Goal: Obtain resource: Obtain resource

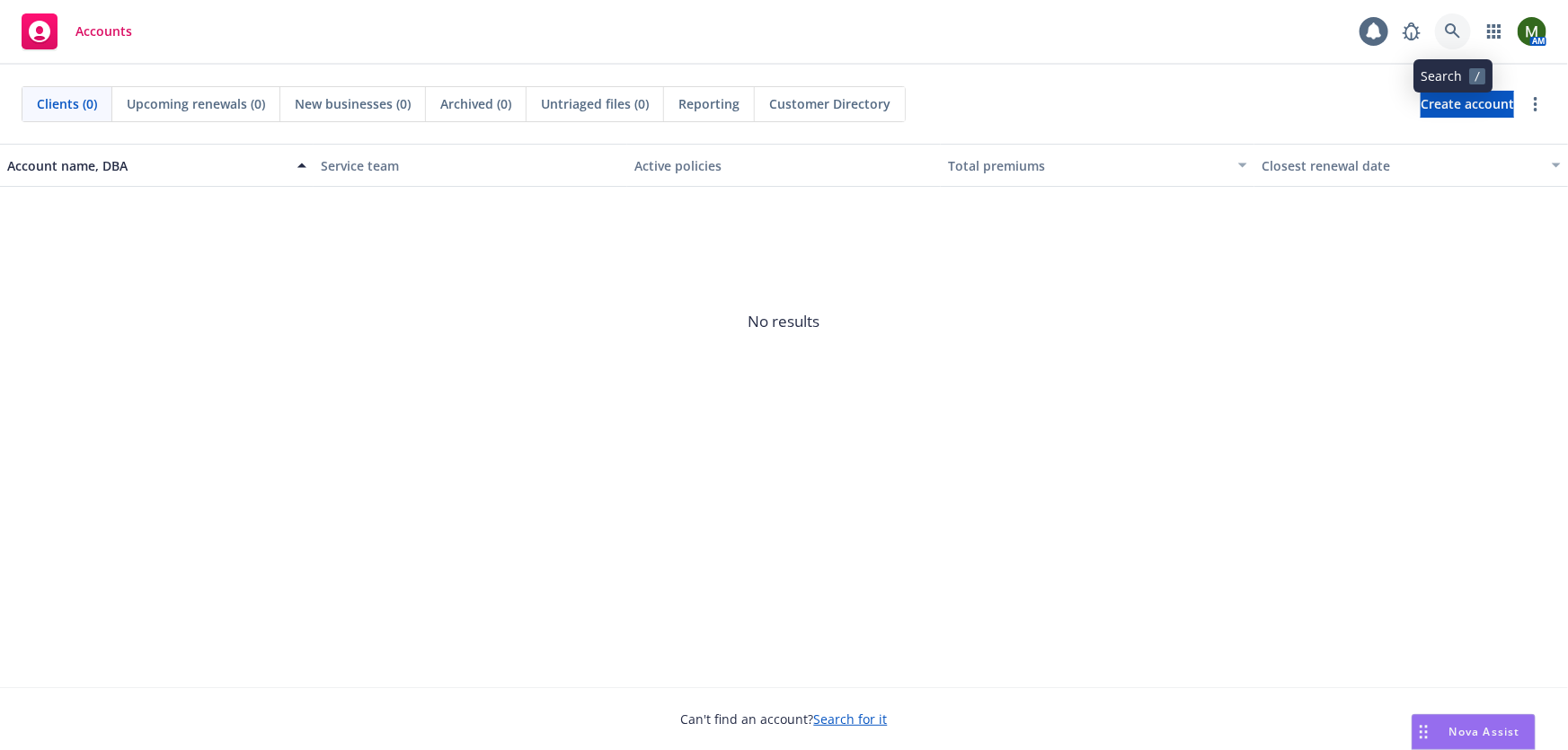
click at [1460, 29] on icon at bounding box center [1453, 31] width 16 height 16
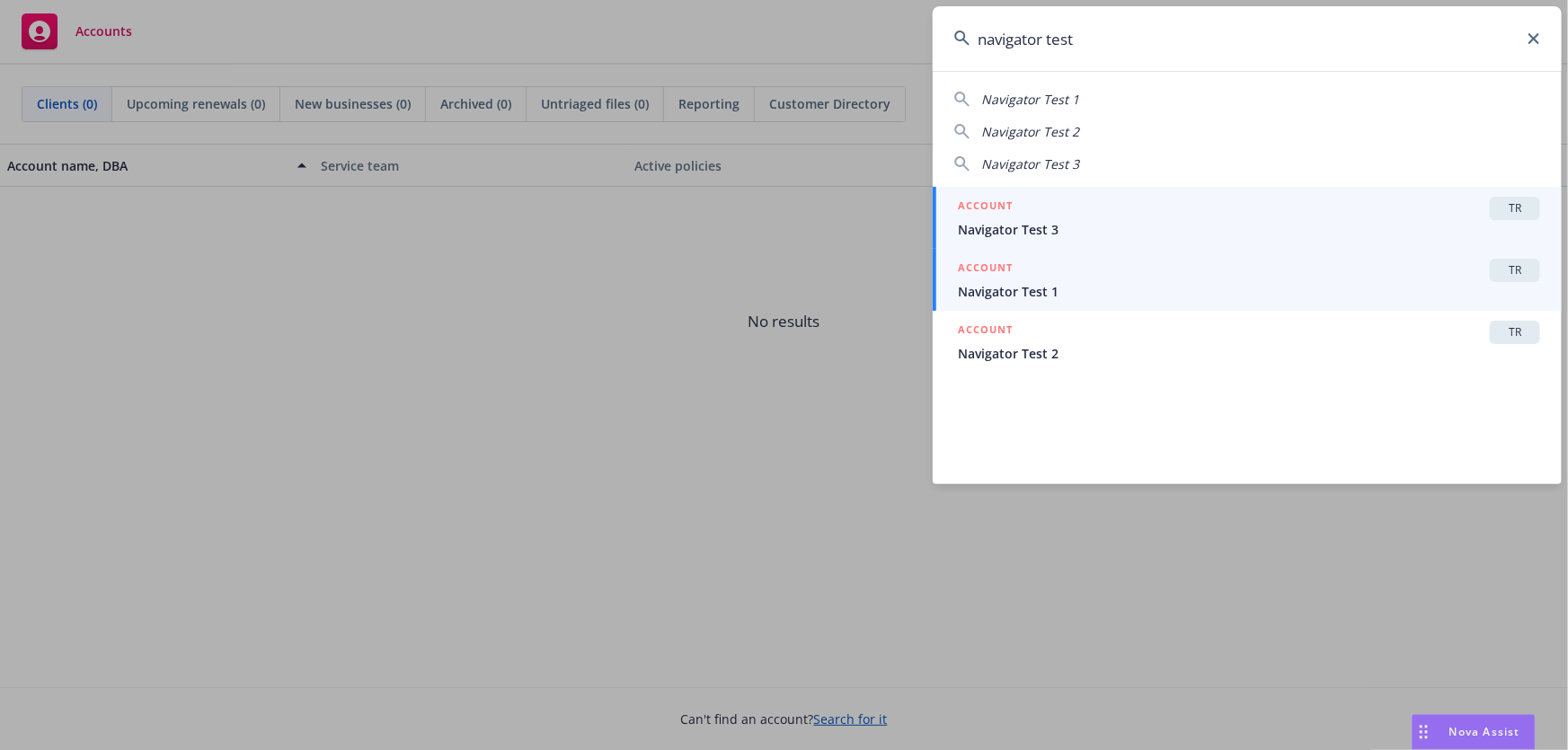
type input "navigator test"
click at [1022, 287] on span "Navigator Test 1" at bounding box center [1249, 291] width 582 height 18
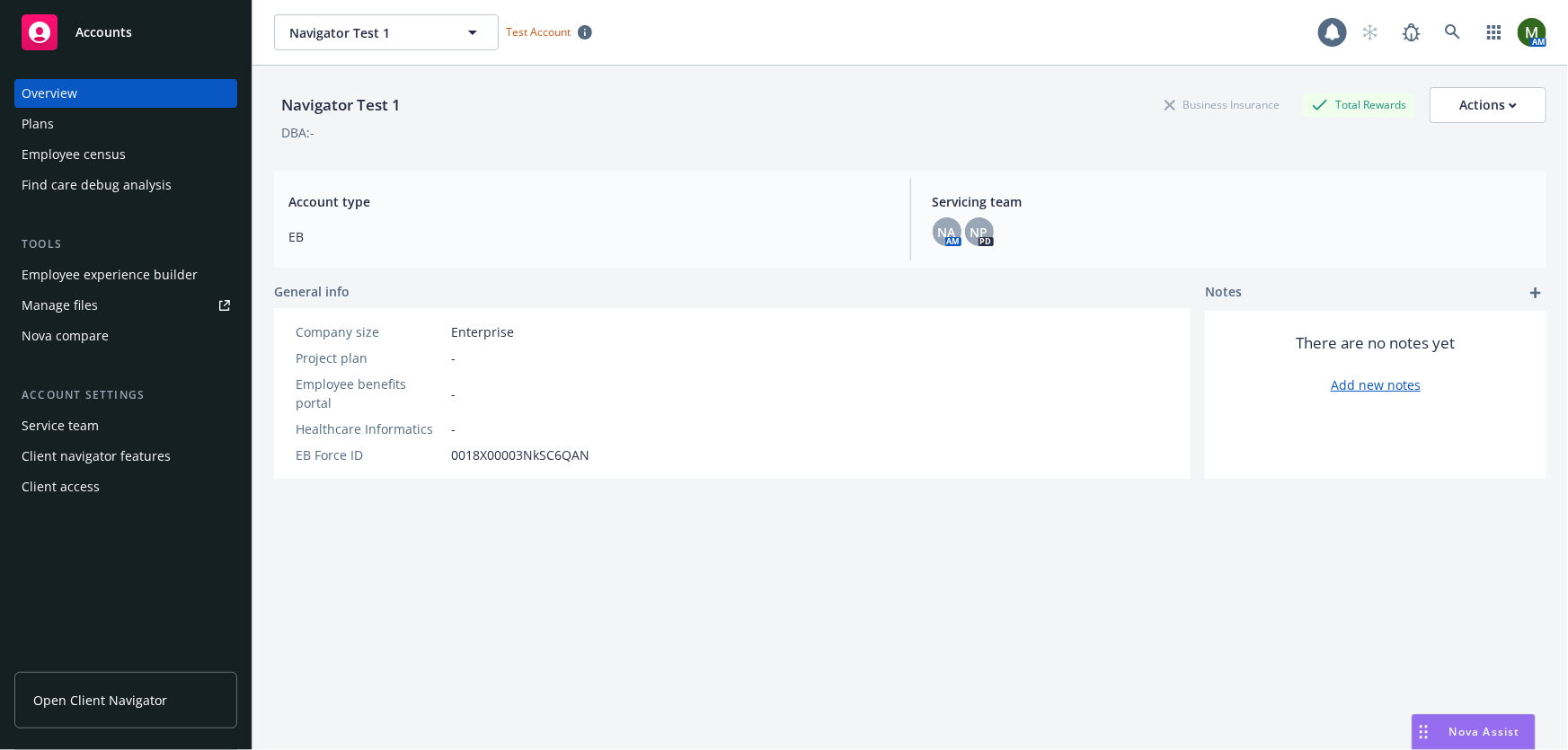
click at [150, 126] on div "Plans" at bounding box center [125, 124] width 209 height 29
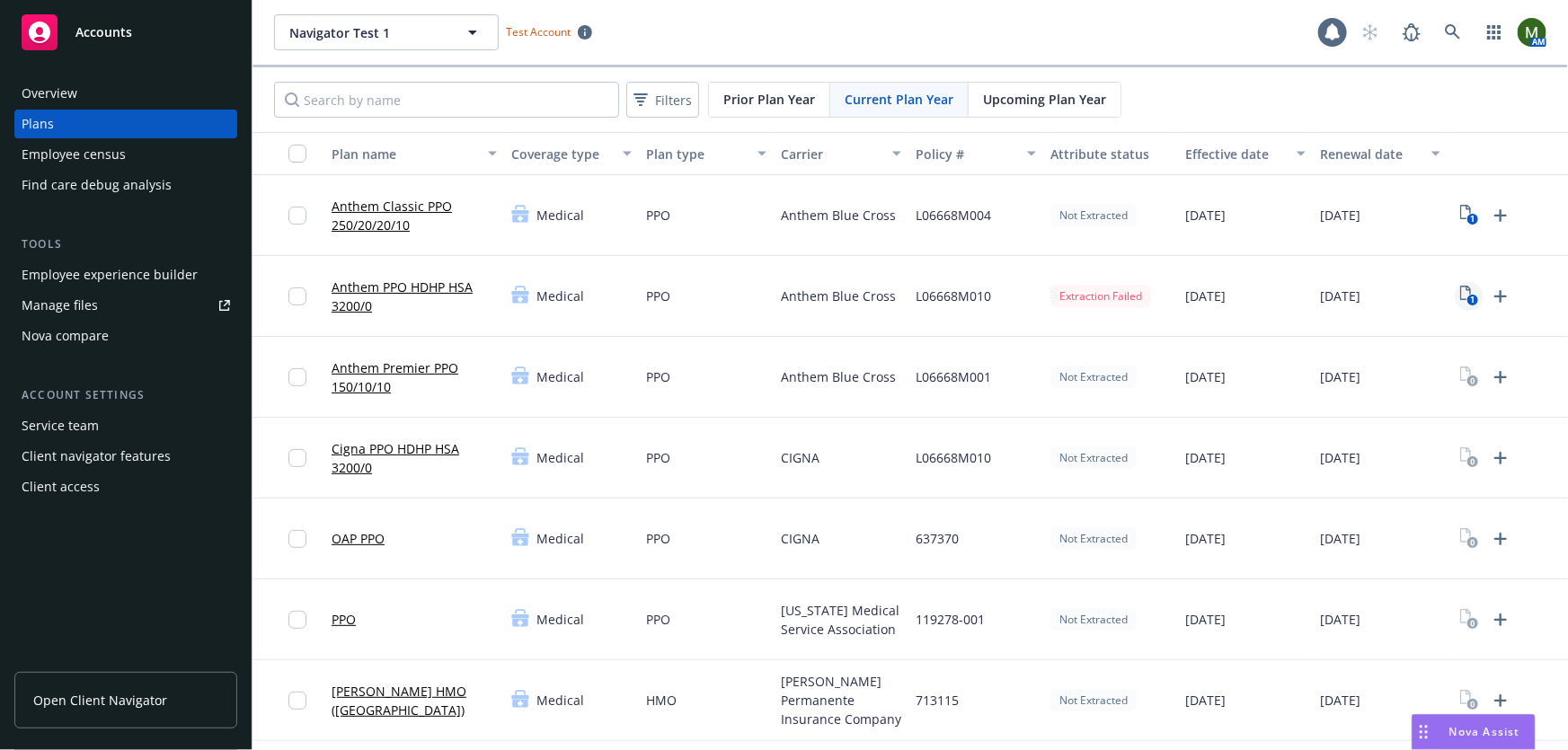
click at [1464, 294] on icon "1" at bounding box center [1469, 295] width 18 height 20
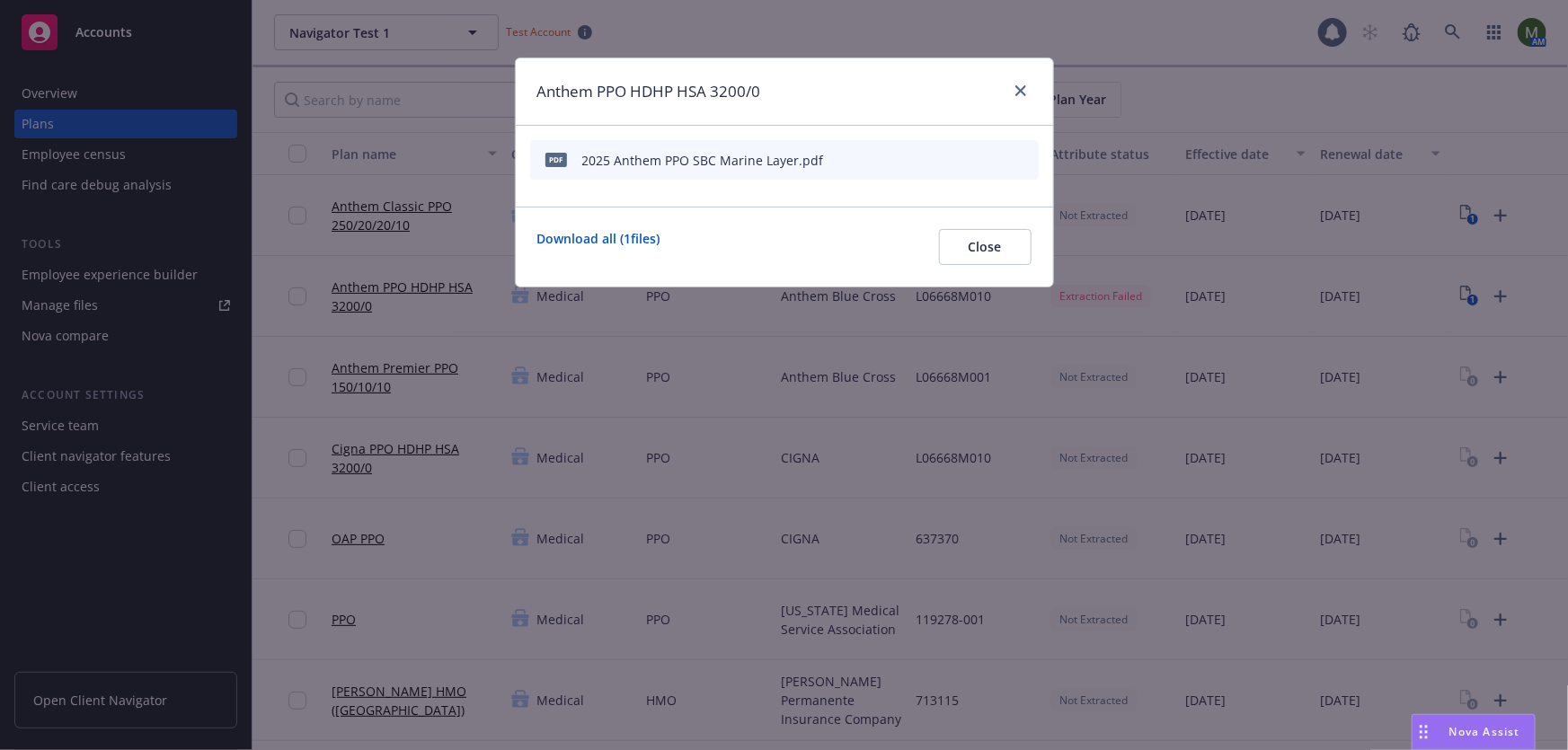
click at [926, 151] on icon "start extraction" at bounding box center [931, 159] width 15 height 18
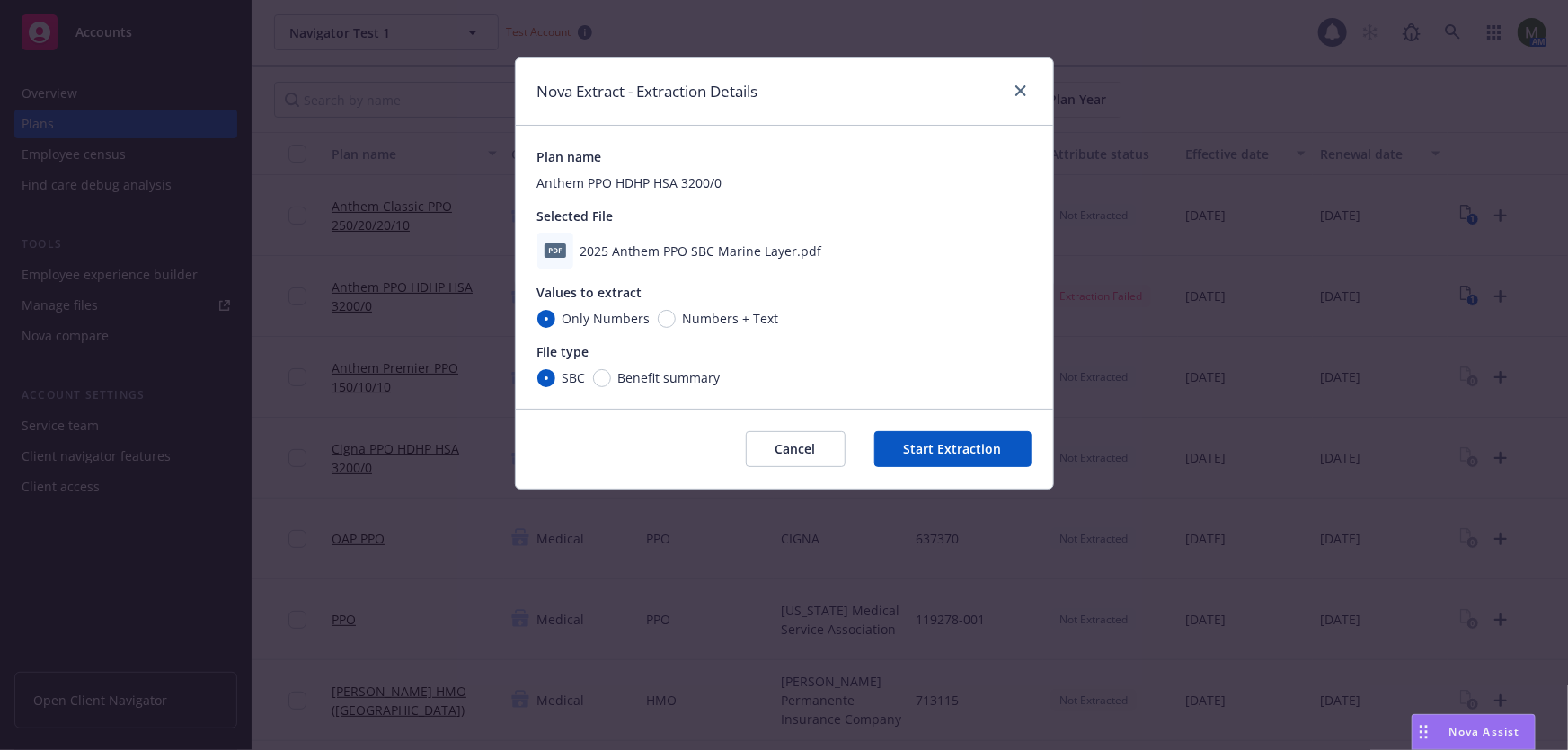
click at [934, 447] on button "Start Extraction" at bounding box center [953, 448] width 157 height 36
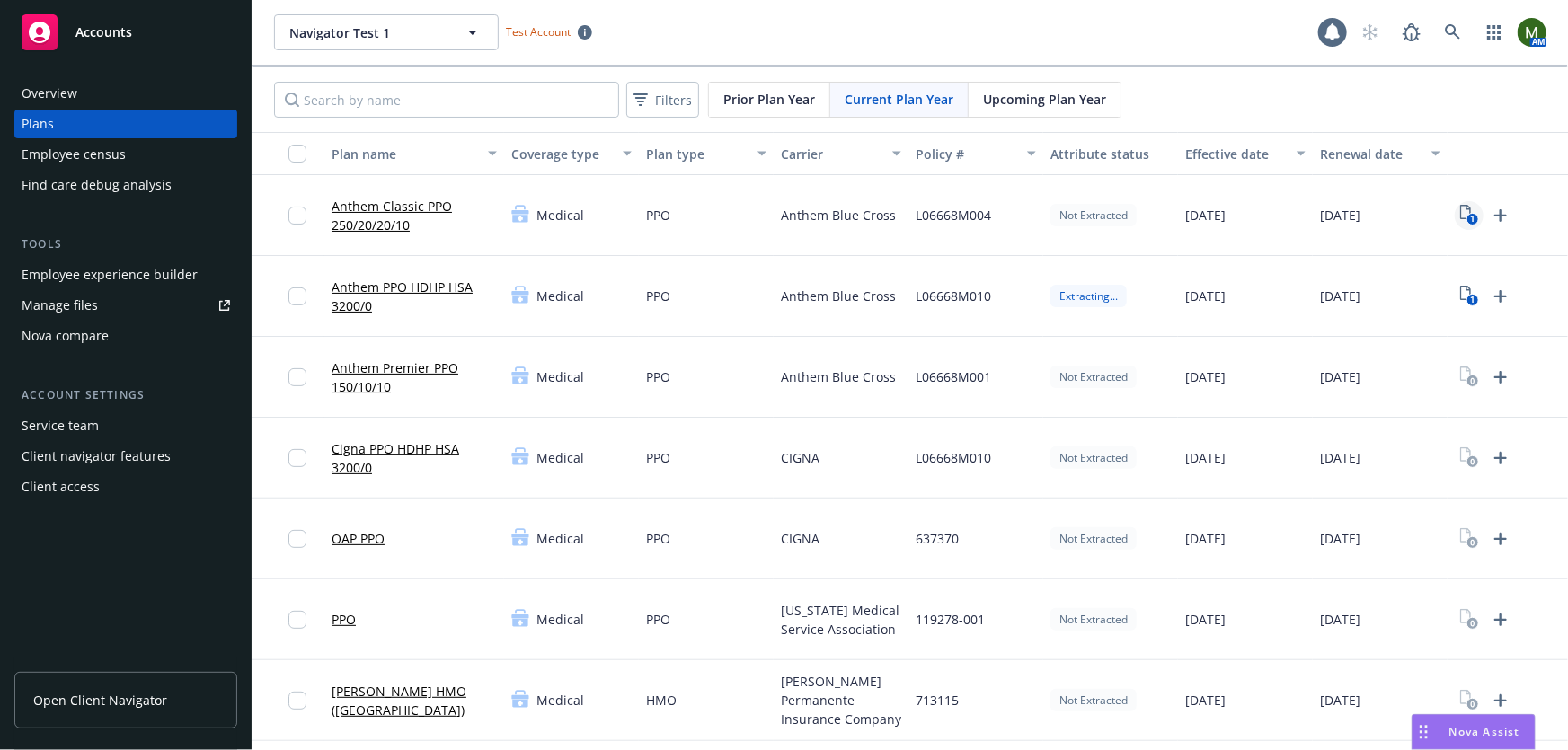
click at [1469, 212] on icon "View Plan Documents" at bounding box center [1465, 212] width 11 height 15
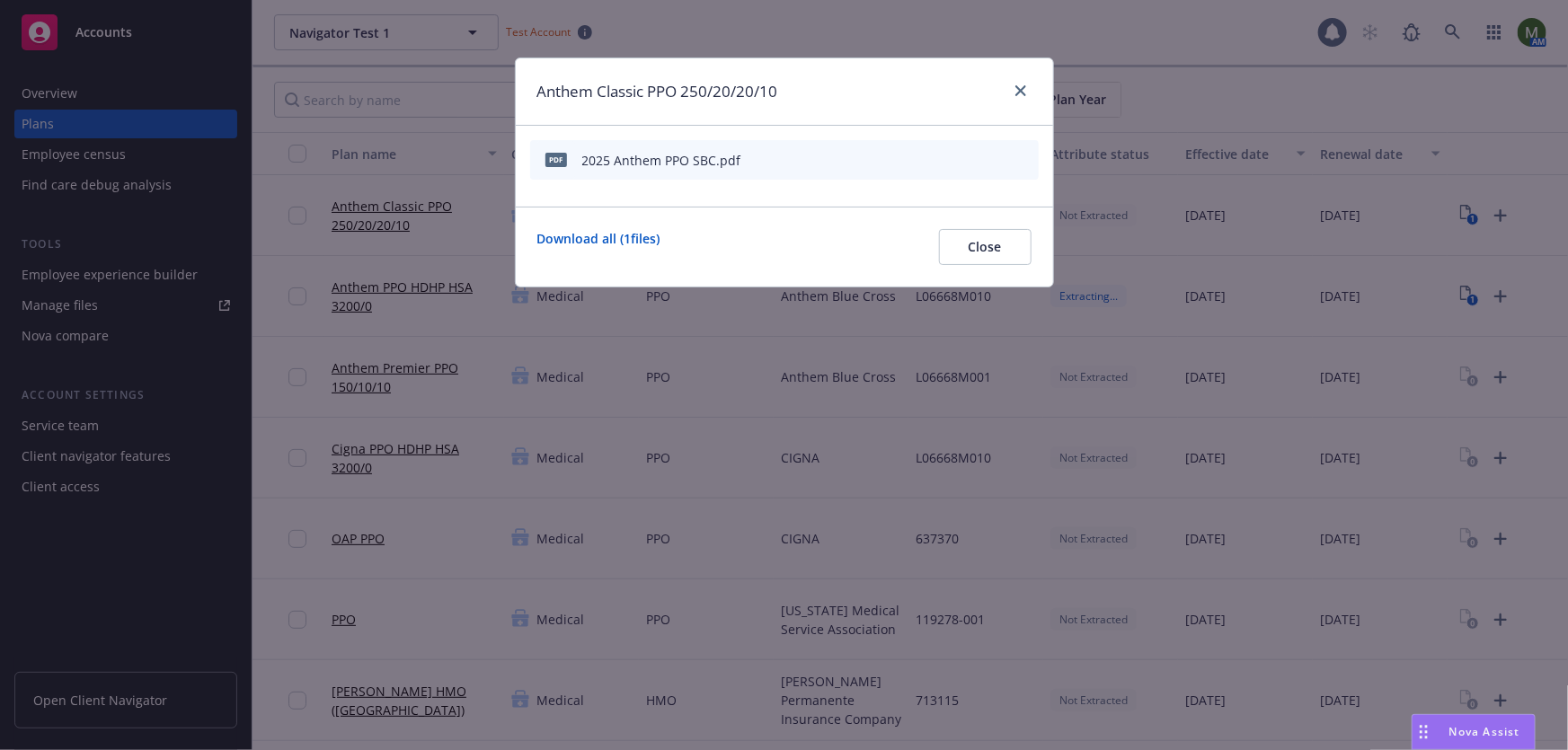
click at [938, 153] on icon "start extraction" at bounding box center [931, 159] width 21 height 21
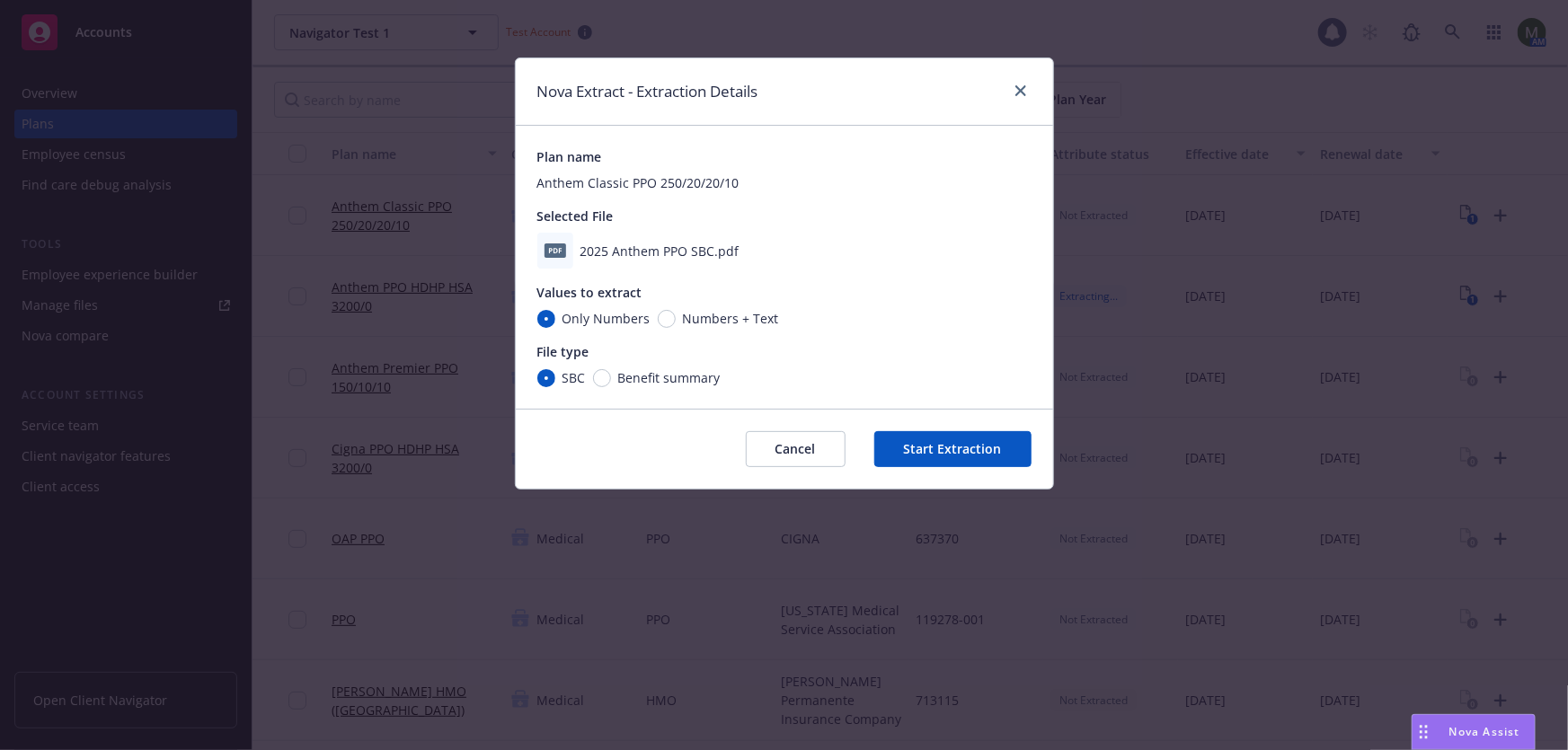
click at [968, 450] on button "Start Extraction" at bounding box center [953, 448] width 157 height 36
